Goal: Find specific page/section: Find specific page/section

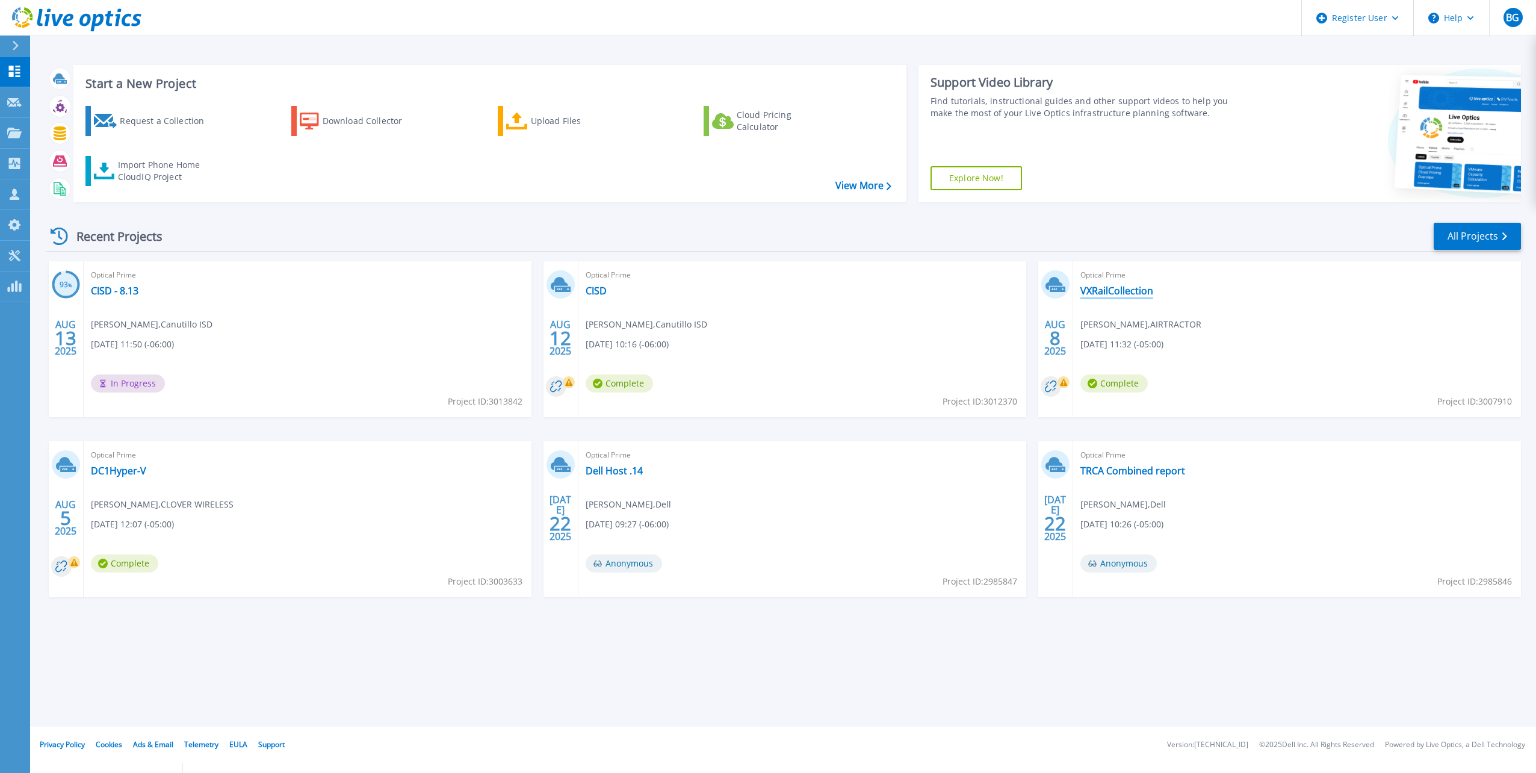
click at [1140, 294] on link "VXRailCollection" at bounding box center [1116, 291] width 73 height 12
